Goal: Information Seeking & Learning: Find specific fact

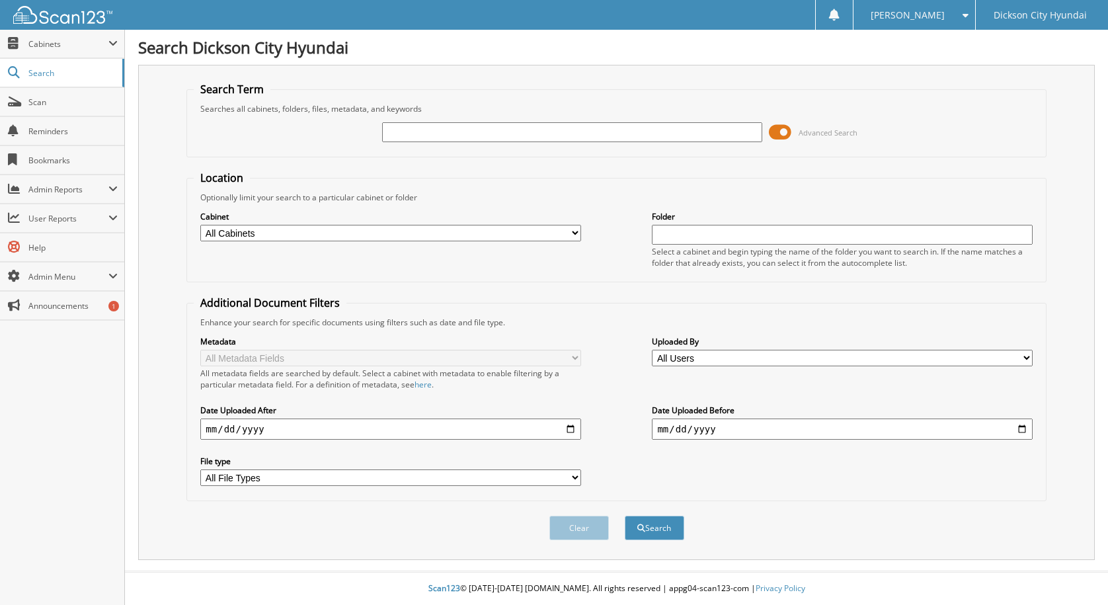
click at [448, 131] on input "text" at bounding box center [572, 132] width 380 height 20
type input "3617927"
click at [625, 516] on button "Search" at bounding box center [655, 528] width 60 height 24
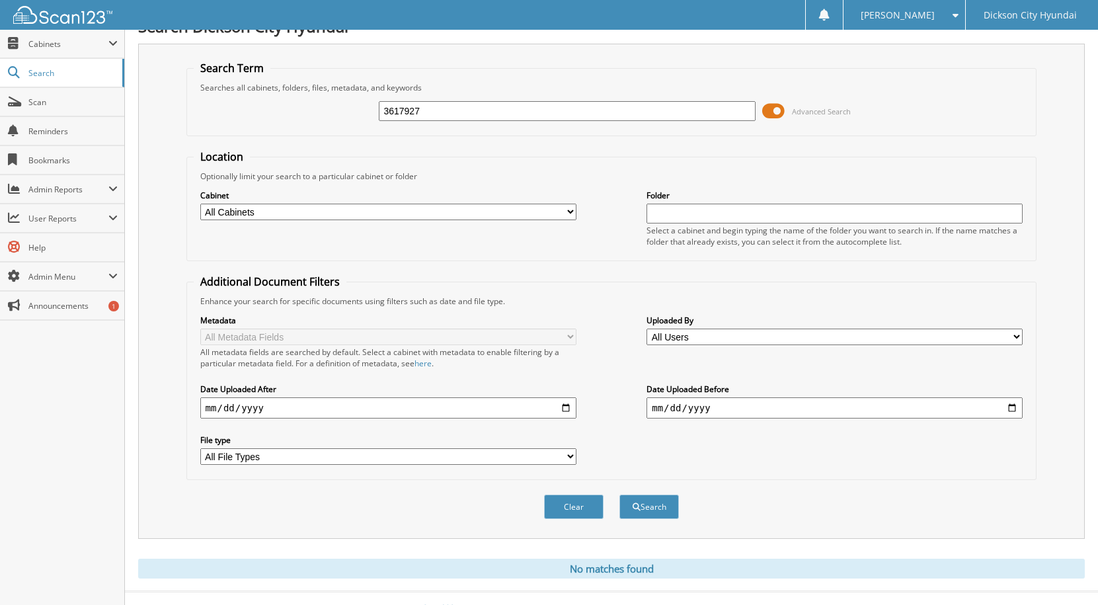
scroll to position [42, 0]
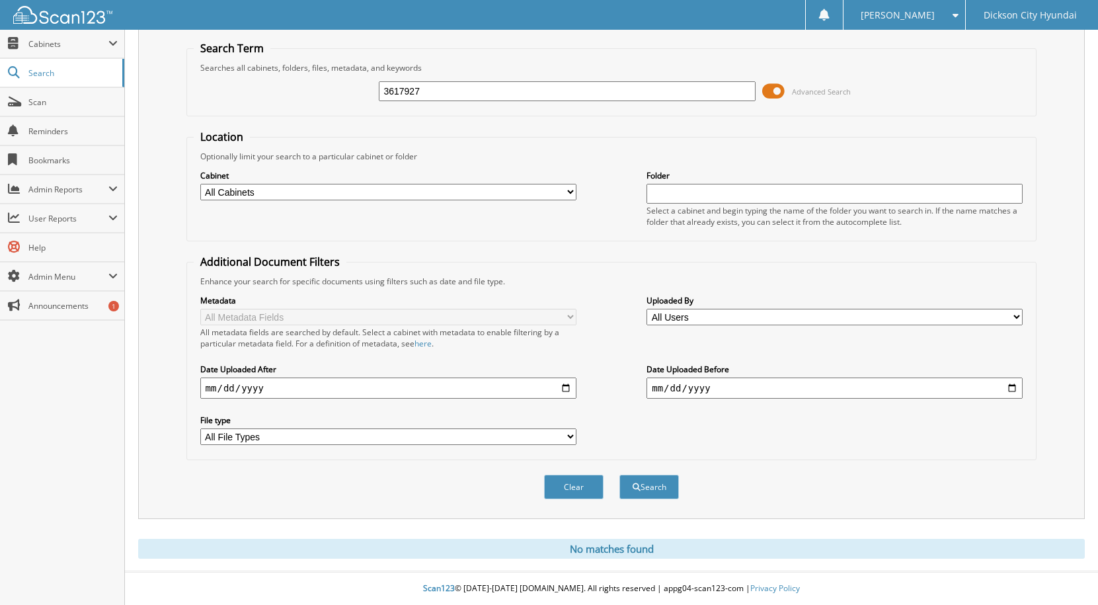
click at [475, 95] on input "3617927" at bounding box center [567, 91] width 376 height 20
type input "3617927"
click at [620, 475] on button "Search" at bounding box center [650, 487] width 60 height 24
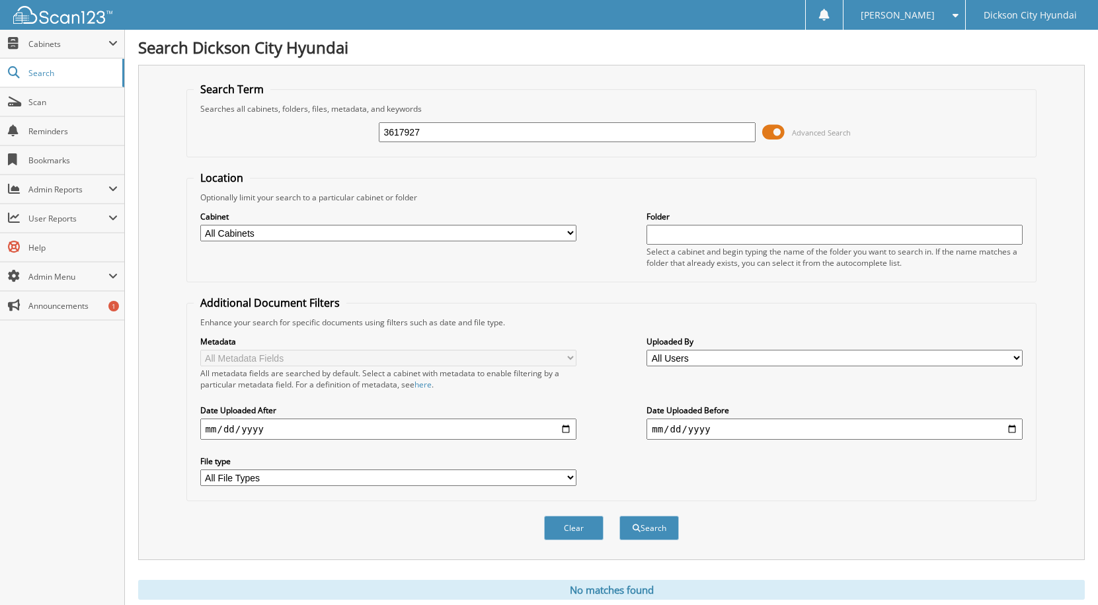
scroll to position [42, 0]
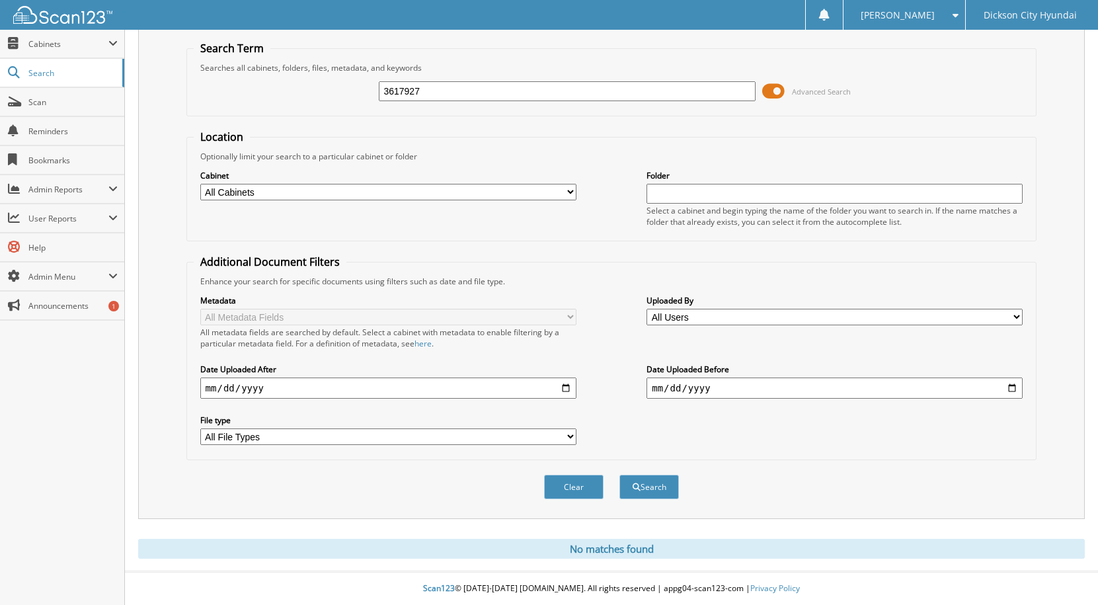
click at [485, 89] on input "3617927" at bounding box center [567, 91] width 376 height 20
type input "3616980"
click at [620, 475] on button "Search" at bounding box center [650, 487] width 60 height 24
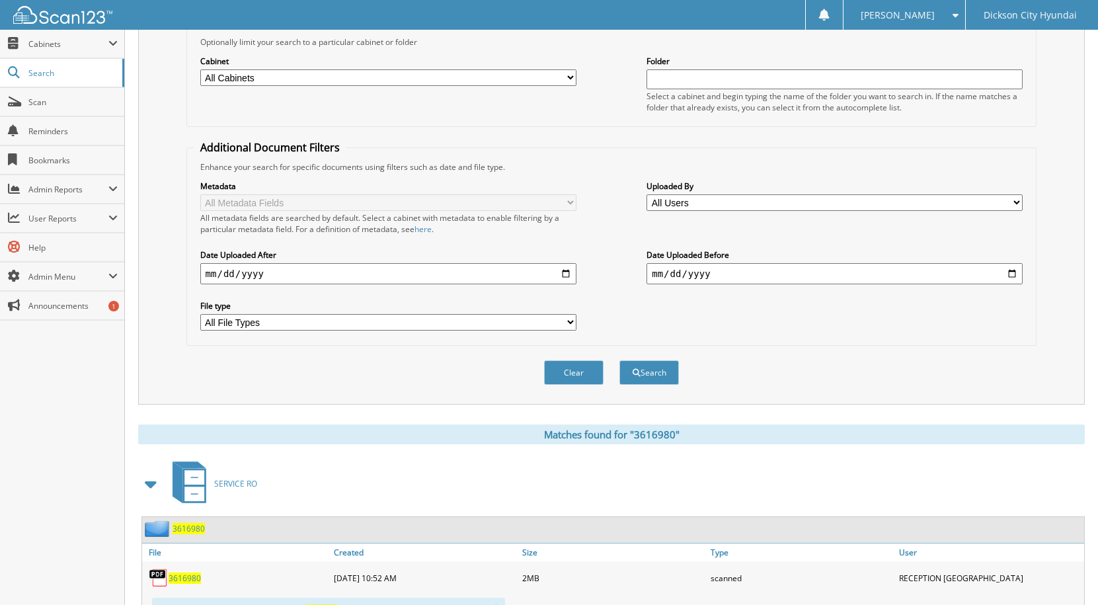
scroll to position [215, 0]
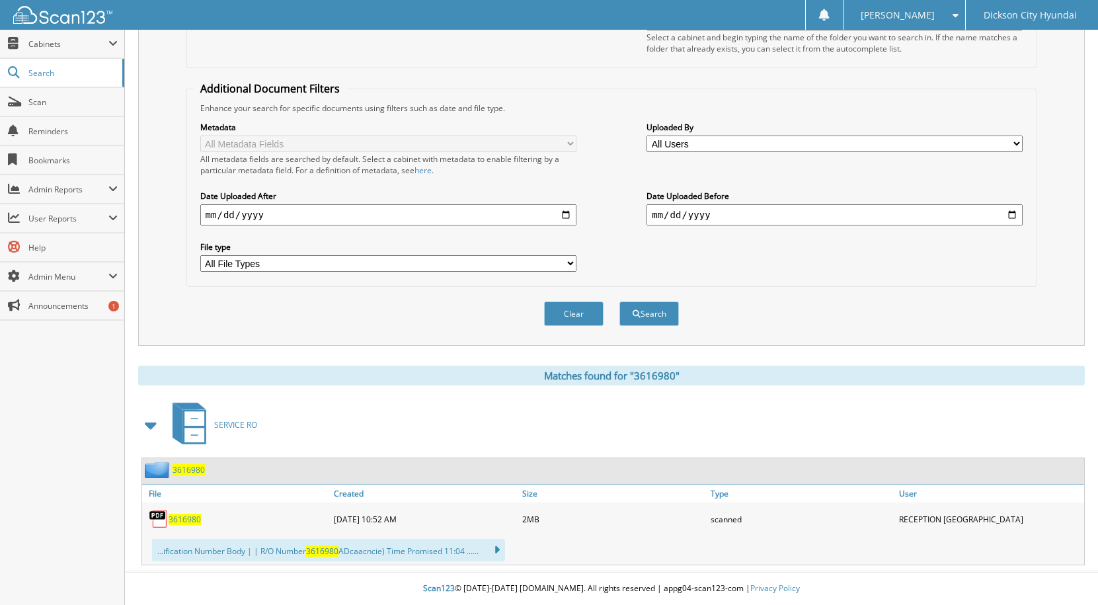
click at [200, 510] on div "3616980" at bounding box center [236, 519] width 188 height 26
click at [198, 515] on span "3616980" at bounding box center [185, 519] width 32 height 11
